Goal: Task Accomplishment & Management: Manage account settings

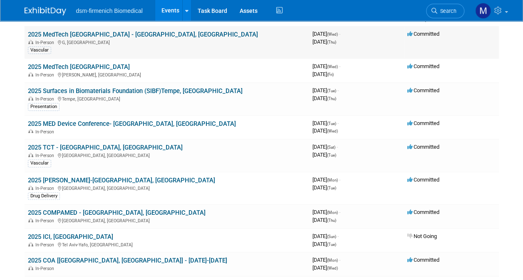
scroll to position [83, 0]
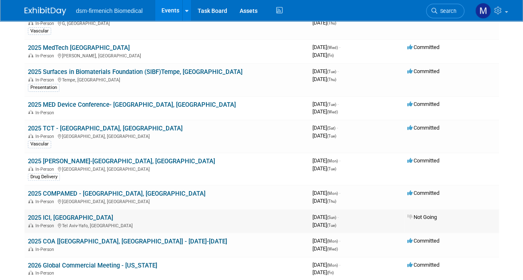
click at [425, 218] on span "Not Going" at bounding box center [422, 217] width 30 height 6
click at [429, 215] on span "Not Going" at bounding box center [422, 217] width 30 height 6
click at [74, 216] on td "2025 ICI, [GEOGRAPHIC_DATA] In-Person [GEOGRAPHIC_DATA]-[GEOGRAPHIC_DATA], [GEO…" at bounding box center [167, 222] width 285 height 24
click at [61, 216] on link "2025 ICI, [GEOGRAPHIC_DATA]" at bounding box center [70, 217] width 85 height 7
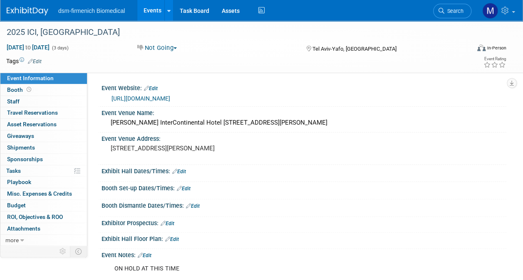
click at [177, 48] on span "button" at bounding box center [174, 48] width 3 height 2
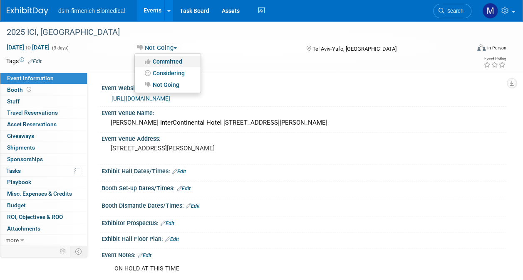
click at [174, 61] on link "Committed" at bounding box center [168, 62] width 66 height 12
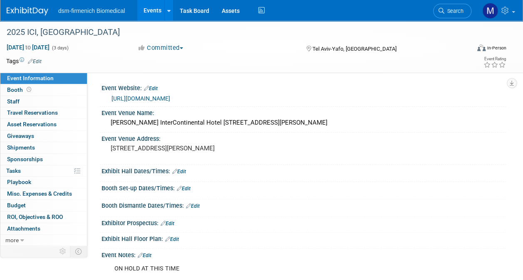
click at [147, 253] on link "Edit" at bounding box center [145, 256] width 14 height 6
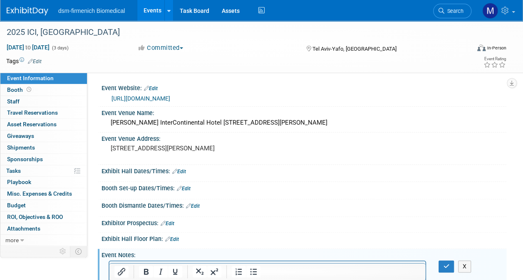
scroll to position [114, 0]
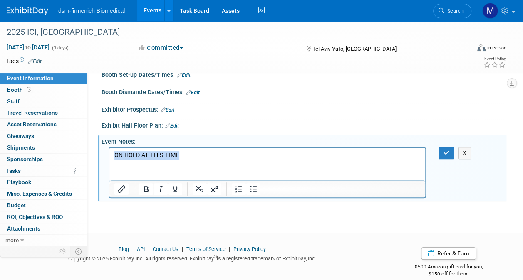
drag, startPoint x: 192, startPoint y: 153, endPoint x: 82, endPoint y: 133, distance: 111.3
click at [109, 148] on html "ON HOLD AT THIS TIME" at bounding box center [267, 154] width 316 height 12
click at [450, 151] on button "button" at bounding box center [445, 153] width 15 height 12
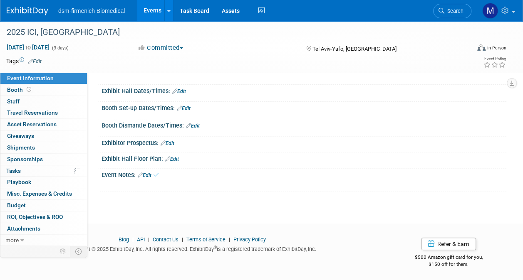
scroll to position [0, 0]
